Goal: Task Accomplishment & Management: Manage account settings

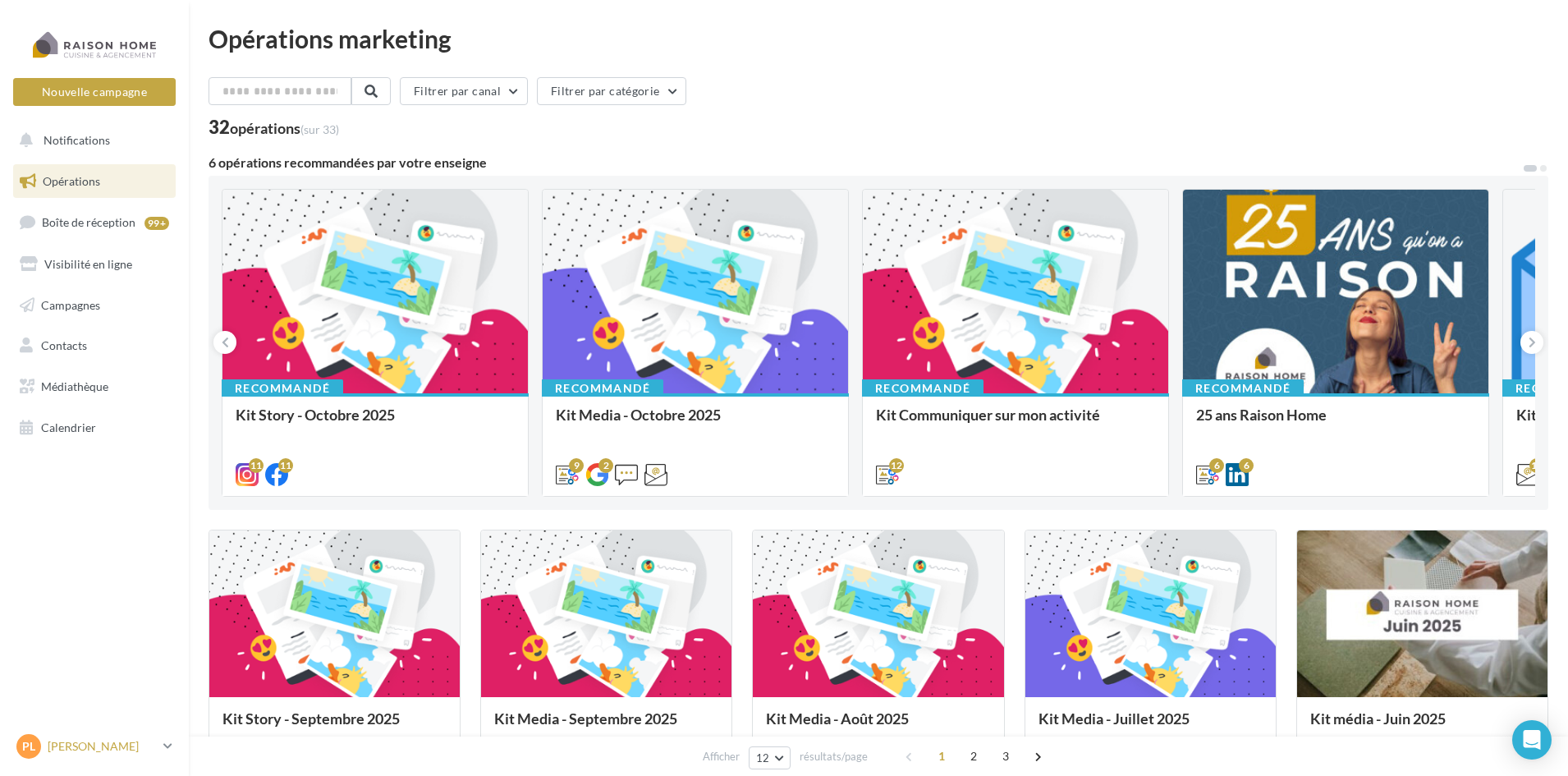
click at [111, 750] on p "[PERSON_NAME]" at bounding box center [102, 747] width 109 height 17
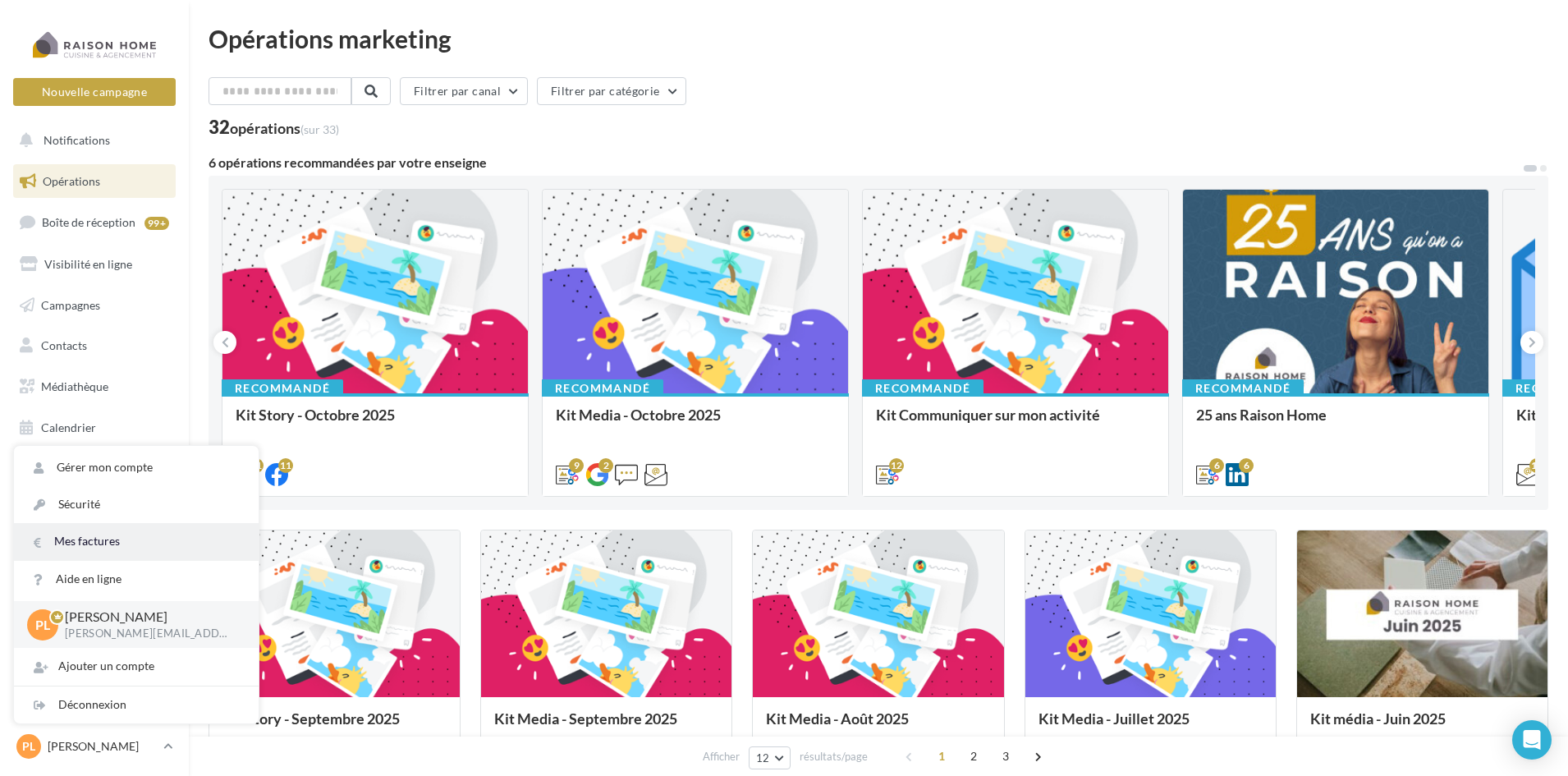
click at [95, 550] on link "Mes factures" at bounding box center [136, 542] width 244 height 37
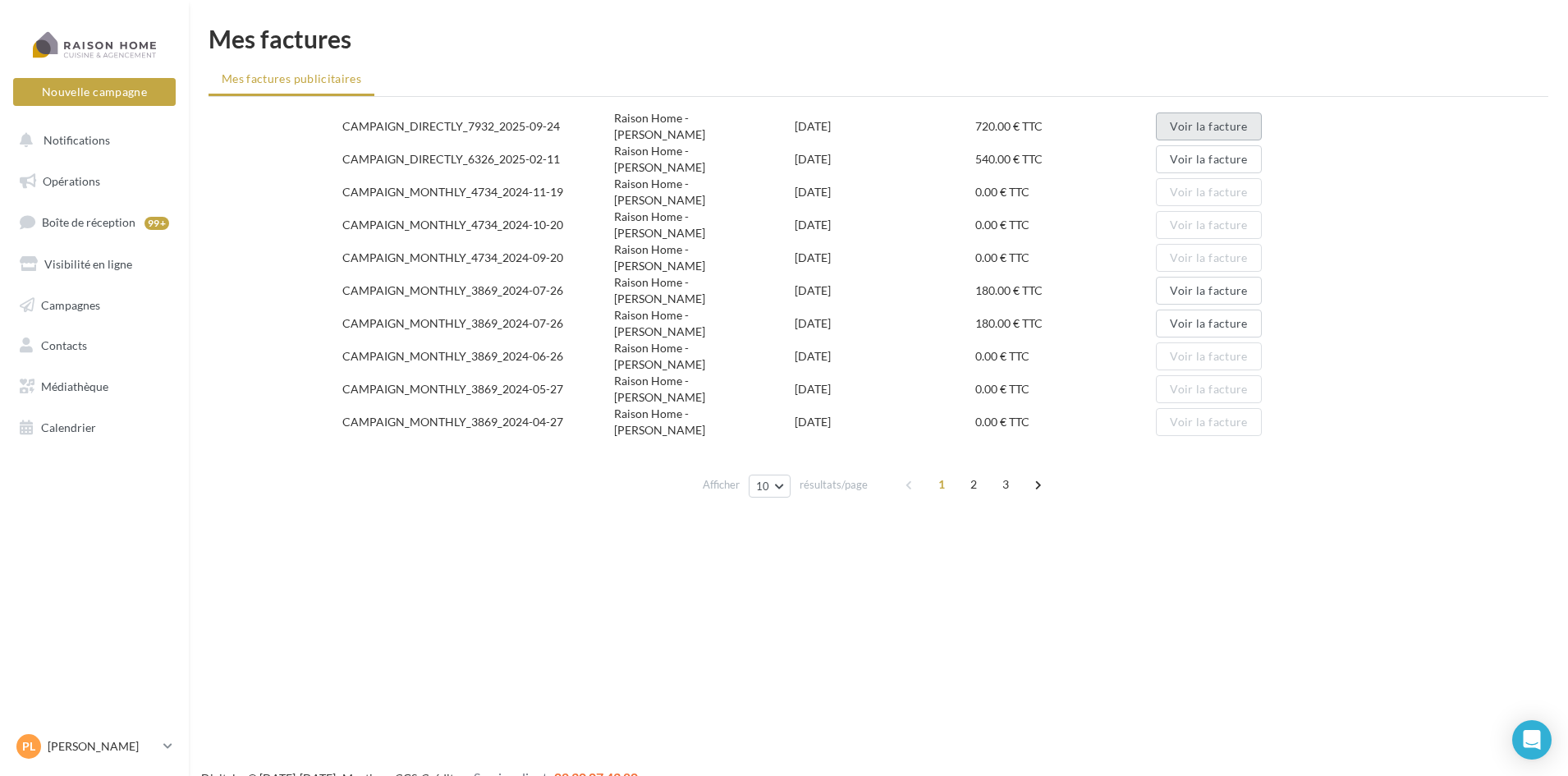
click at [1211, 126] on button "Voir la facture" at bounding box center [1208, 126] width 105 height 28
